Goal: Transaction & Acquisition: Purchase product/service

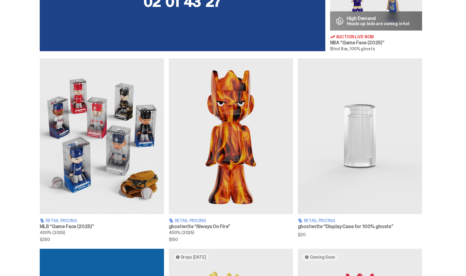
scroll to position [306, 0]
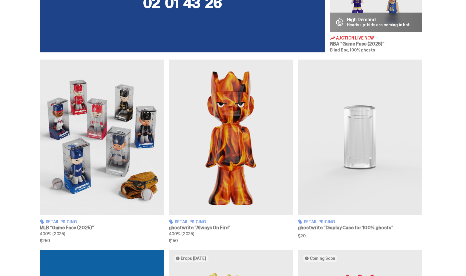
click at [83, 144] on img at bounding box center [102, 136] width 124 height 155
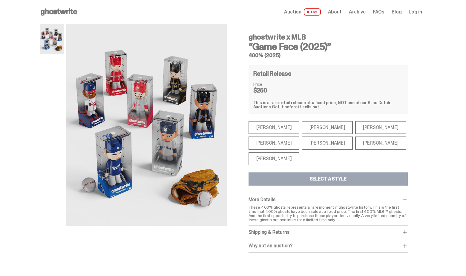
click at [271, 161] on div "[PERSON_NAME]" at bounding box center [274, 158] width 51 height 13
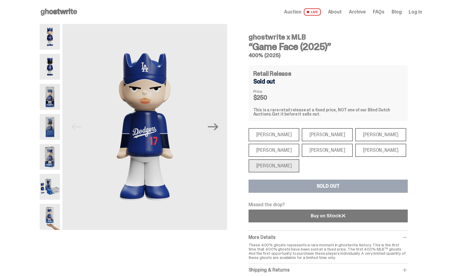
click at [285, 218] on link at bounding box center [328, 215] width 159 height 13
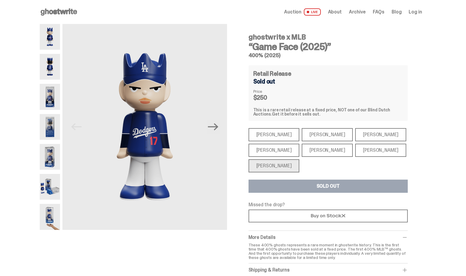
click at [68, 7] on div "Open main menu Home Auction LIVE About Archive FAQs Blog Log in" at bounding box center [231, 12] width 383 height 24
click at [309, 12] on span at bounding box center [308, 12] width 2 height 2
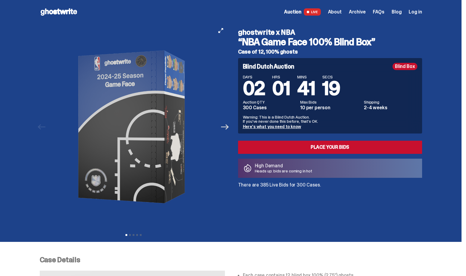
click at [228, 129] on icon "Next" at bounding box center [225, 127] width 8 height 8
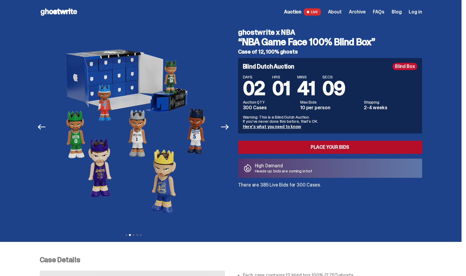
click at [306, 144] on link "Place your Bids" at bounding box center [330, 146] width 184 height 13
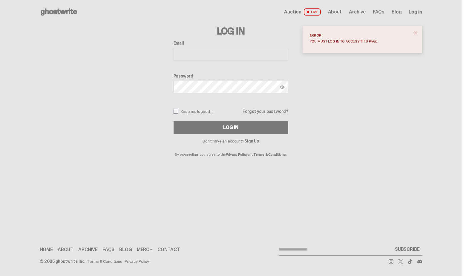
click at [65, 12] on use at bounding box center [59, 11] width 36 height 7
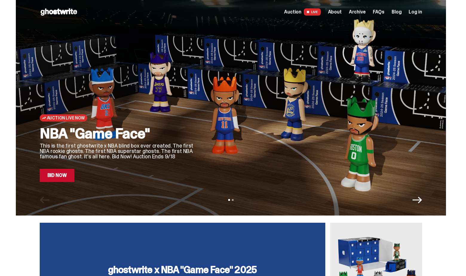
click at [362, 11] on span "Archive" at bounding box center [357, 12] width 17 height 5
